Goal: Task Accomplishment & Management: Manage account settings

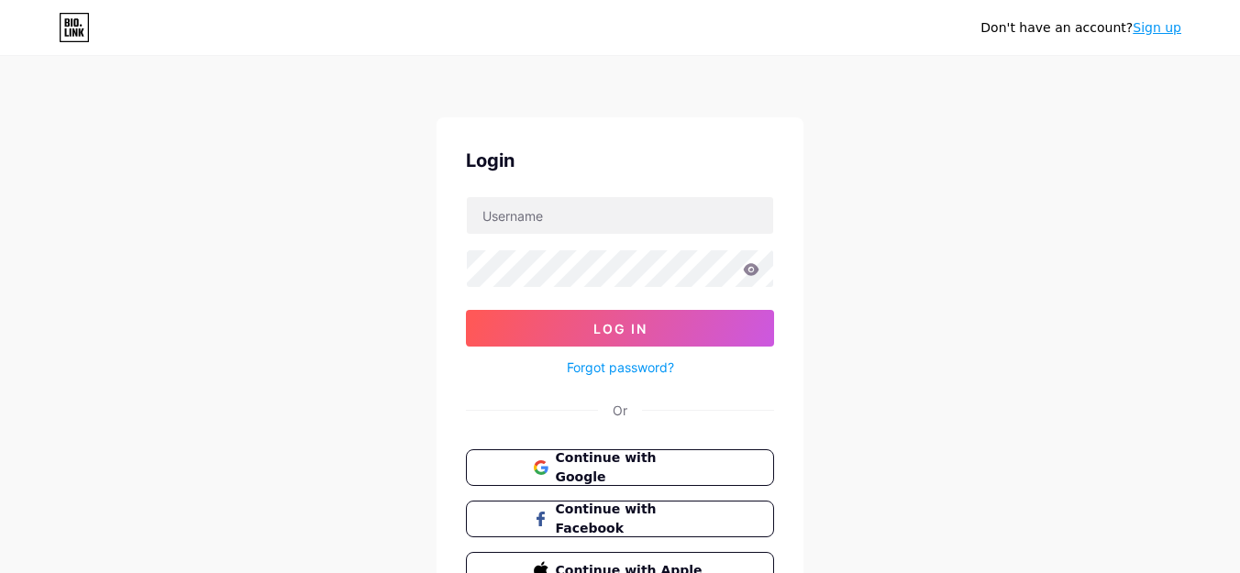
scroll to position [103, 0]
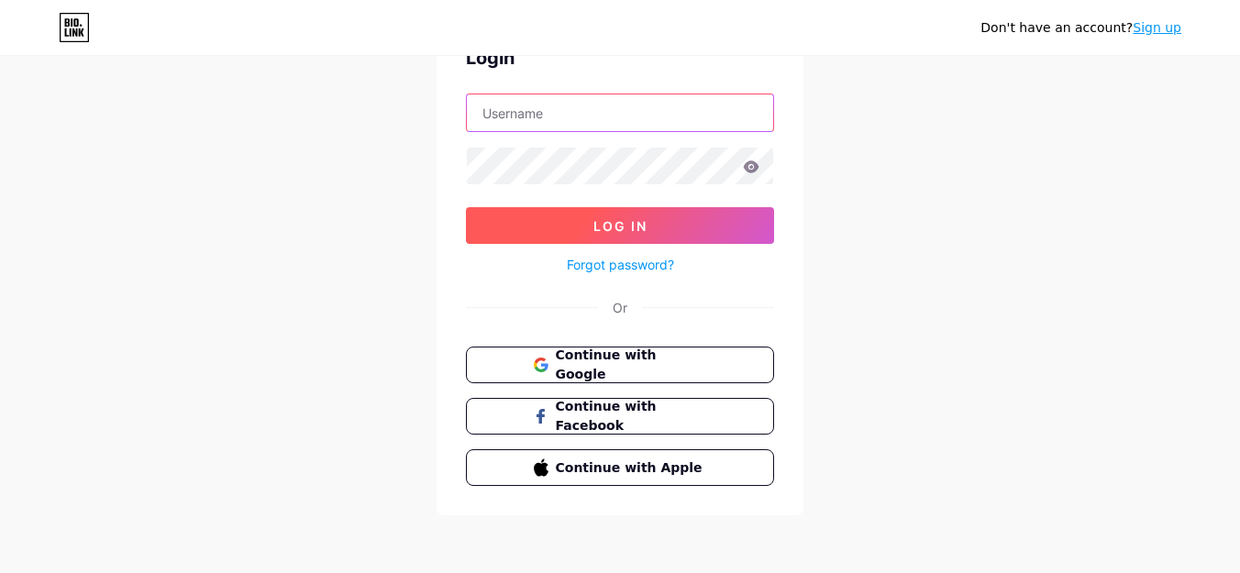
type input "[EMAIL_ADDRESS][DOMAIN_NAME]"
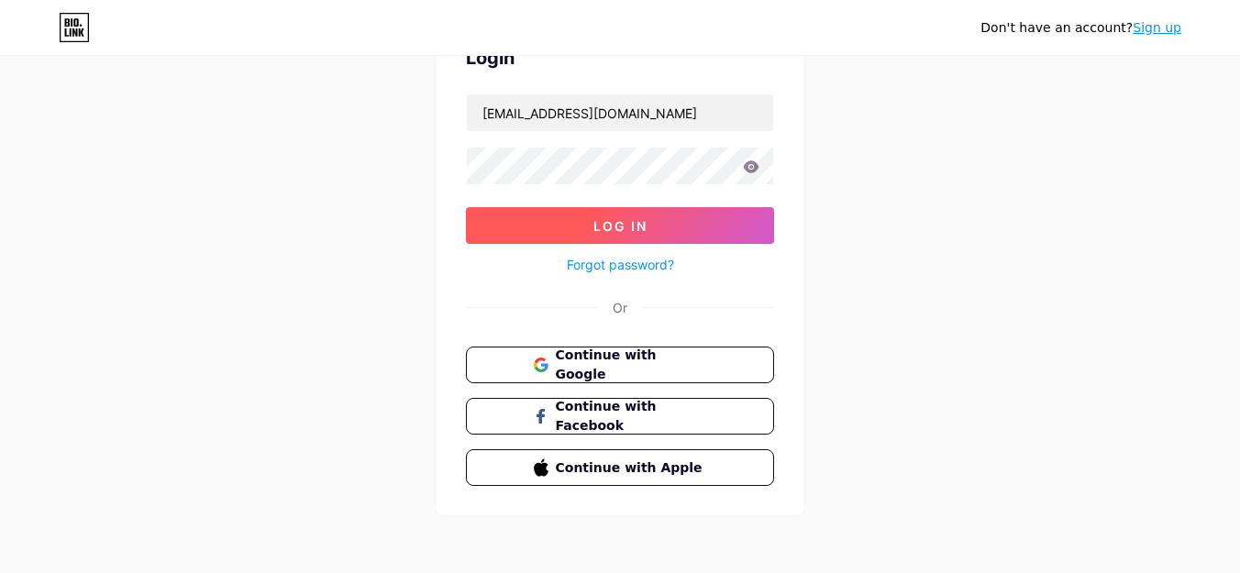
click at [605, 232] on span "Log In" at bounding box center [620, 226] width 54 height 16
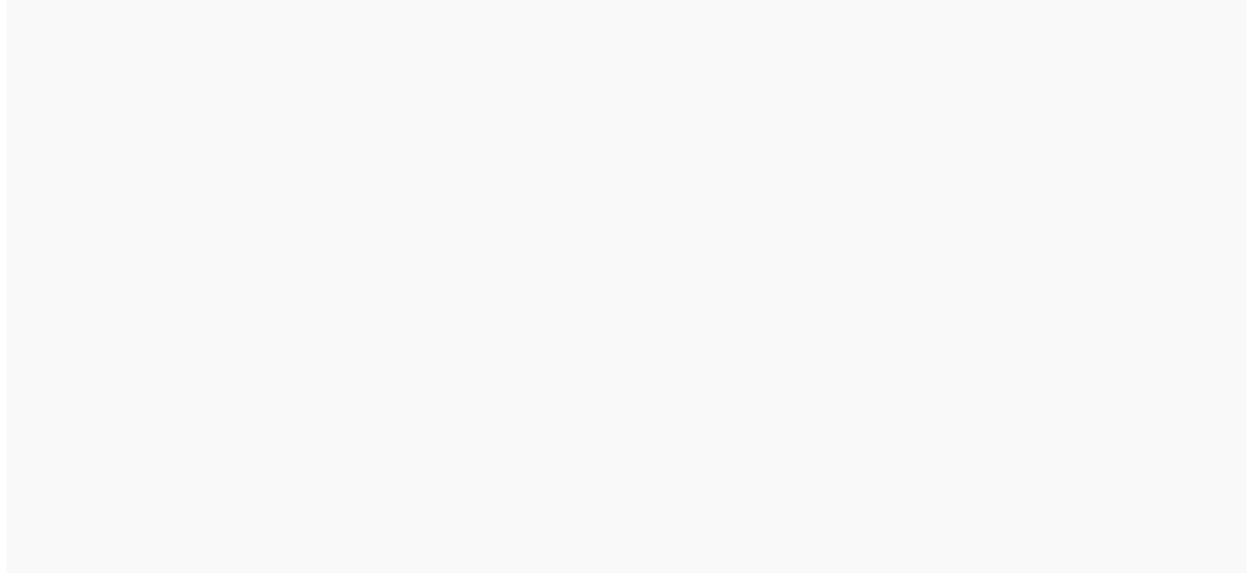
scroll to position [0, 0]
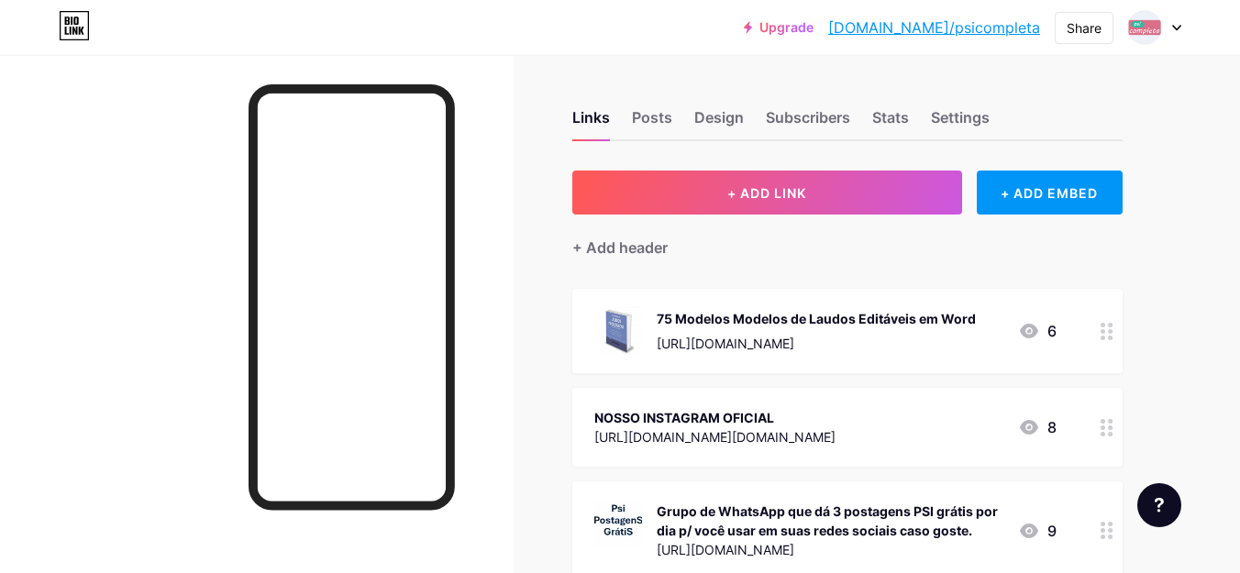
click at [648, 120] on div "Posts" at bounding box center [652, 122] width 40 height 33
